Goal: Task Accomplishment & Management: Complete application form

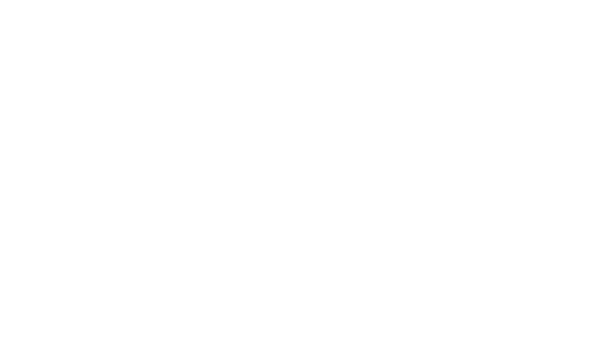
select select "MY"
